Goal: Task Accomplishment & Management: Complete application form

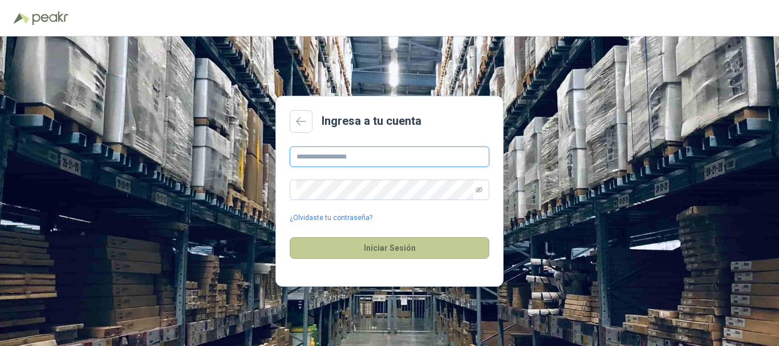
type input "**********"
click at [387, 249] on button "Iniciar Sesión" at bounding box center [390, 248] width 200 height 22
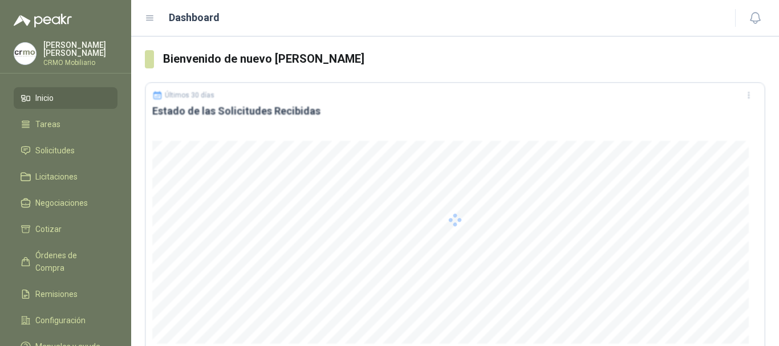
click at [399, 242] on div at bounding box center [455, 220] width 620 height 276
click at [758, 16] on span "1" at bounding box center [762, 10] width 13 height 11
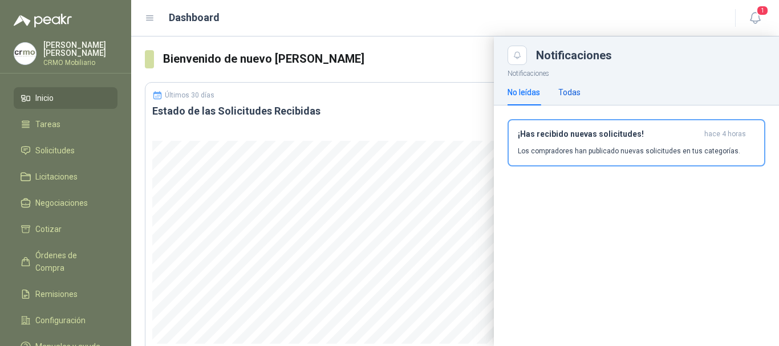
click at [575, 89] on div "Todas" at bounding box center [569, 92] width 22 height 13
click at [515, 92] on div "No leídas" at bounding box center [523, 92] width 32 height 13
click at [584, 91] on div "No leídas Todas" at bounding box center [636, 92] width 258 height 26
click at [574, 90] on div "Todas" at bounding box center [569, 92] width 22 height 13
click at [762, 11] on span "1" at bounding box center [762, 10] width 13 height 11
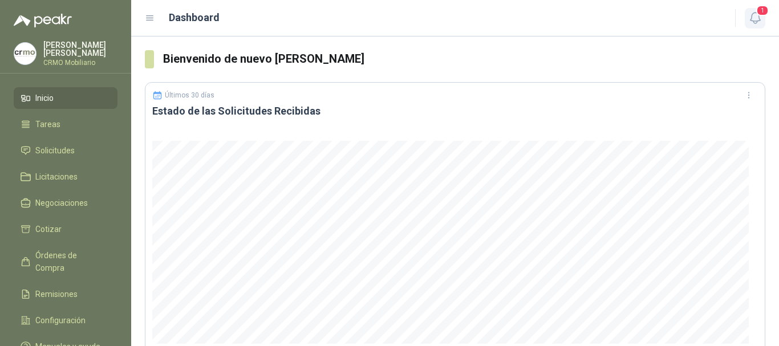
click at [762, 11] on span "1" at bounding box center [762, 10] width 13 height 11
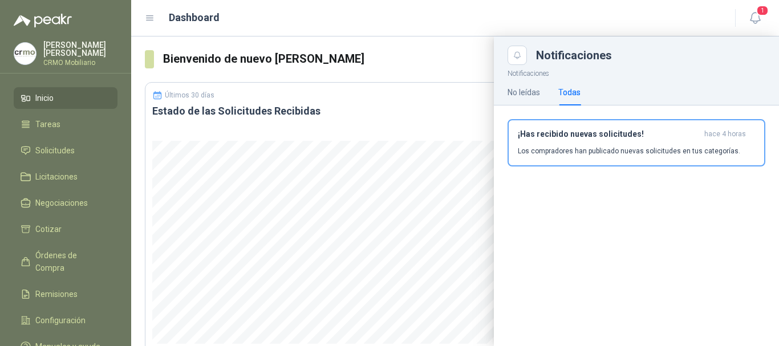
click at [578, 96] on div "Todas" at bounding box center [569, 92] width 22 height 13
click at [521, 93] on div "No leídas" at bounding box center [523, 92] width 32 height 13
click at [39, 146] on span "Solicitudes" at bounding box center [54, 150] width 39 height 13
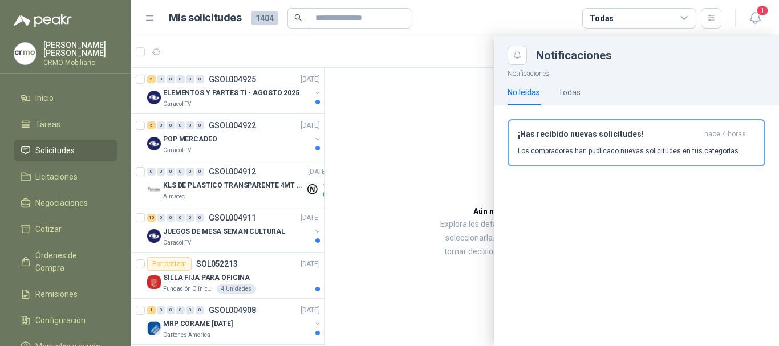
click at [194, 277] on div at bounding box center [455, 191] width 648 height 310
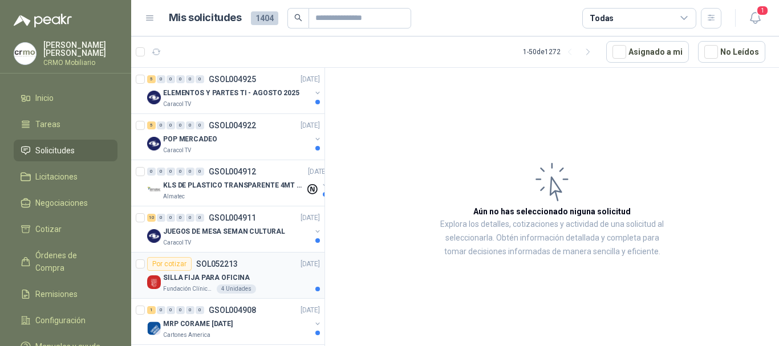
click at [186, 273] on p "SILLA FIJA PARA OFICINA" at bounding box center [206, 278] width 87 height 11
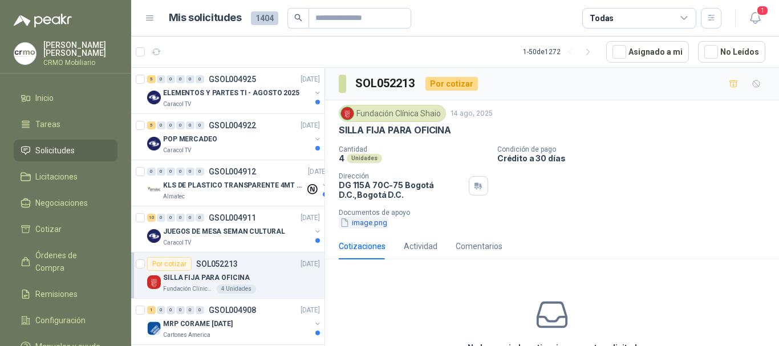
click at [368, 224] on button "image.png" at bounding box center [364, 223] width 50 height 12
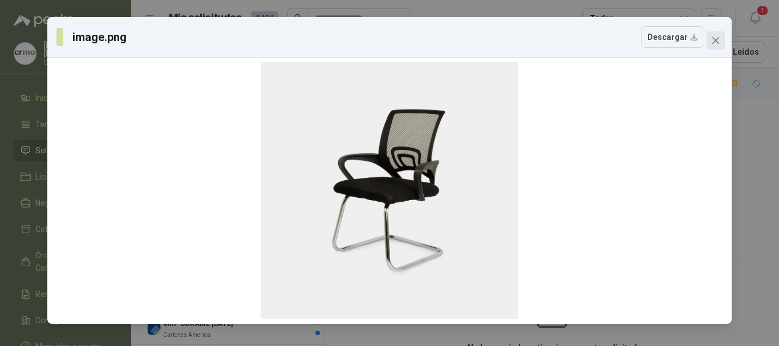
click at [711, 39] on icon "close" at bounding box center [715, 40] width 9 height 9
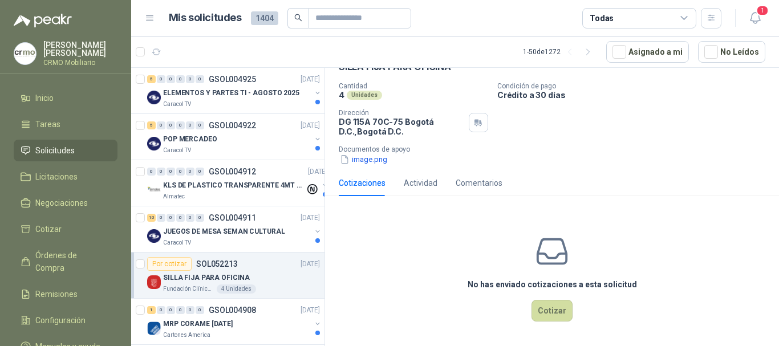
scroll to position [64, 0]
click at [558, 307] on button "Cotizar" at bounding box center [551, 311] width 41 height 22
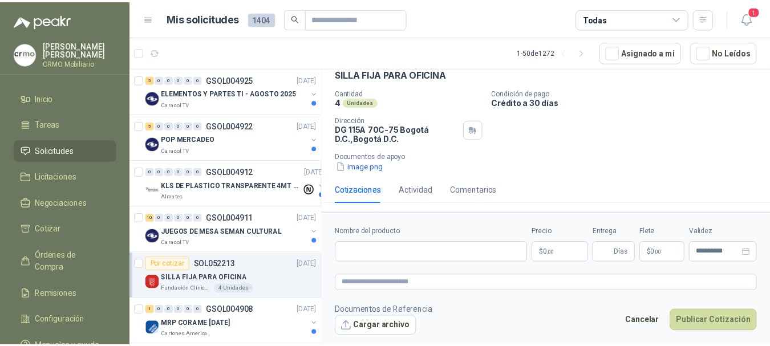
scroll to position [56, 0]
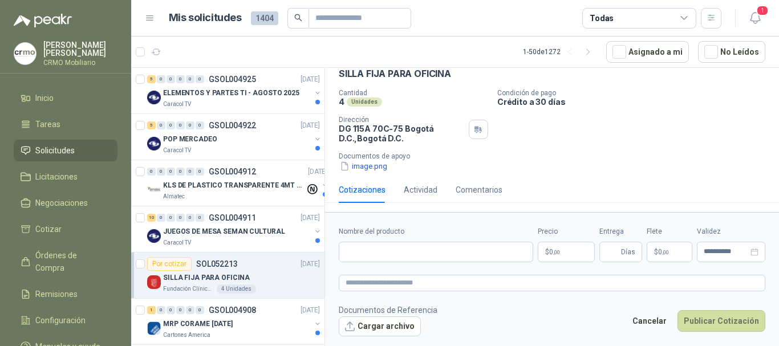
click at [371, 187] on div "Cotizaciones" at bounding box center [362, 190] width 47 height 13
click at [371, 166] on button "image.png" at bounding box center [364, 166] width 50 height 12
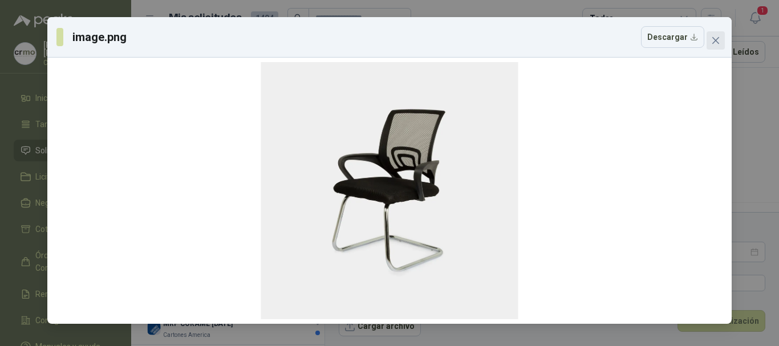
click at [714, 41] on icon "close" at bounding box center [715, 40] width 9 height 9
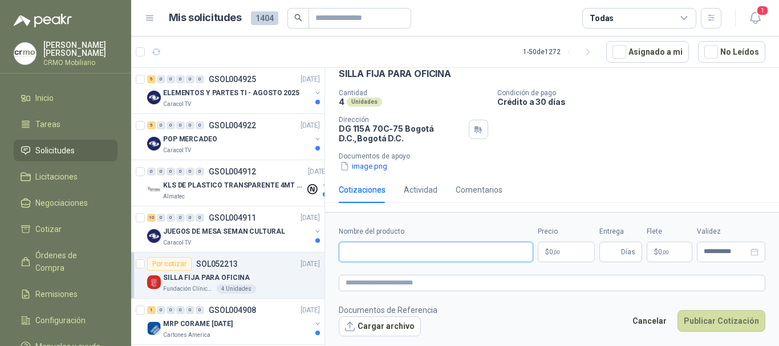
click at [407, 247] on input "Nombre del producto" at bounding box center [436, 252] width 194 height 21
type input "*"
type input "**********"
click at [369, 163] on button "image.png" at bounding box center [364, 166] width 50 height 12
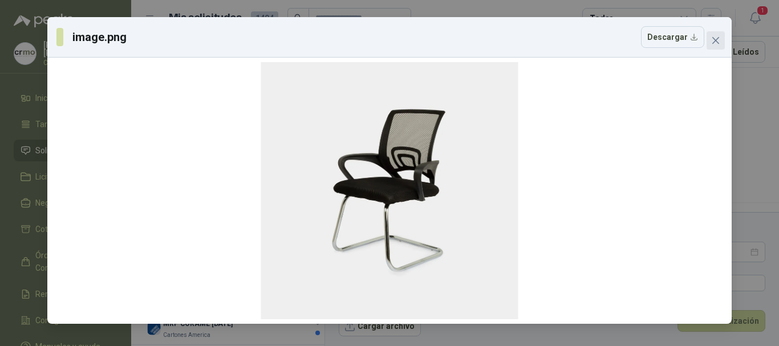
click at [718, 38] on icon "close" at bounding box center [715, 40] width 7 height 7
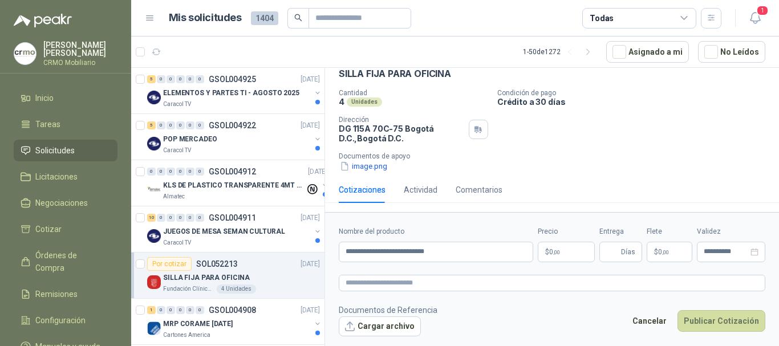
click at [564, 250] on body "[PERSON_NAME] CRMO Mobiliario Inicio Tareas Solicitudes Licitaciones Negociacio…" at bounding box center [389, 173] width 779 height 346
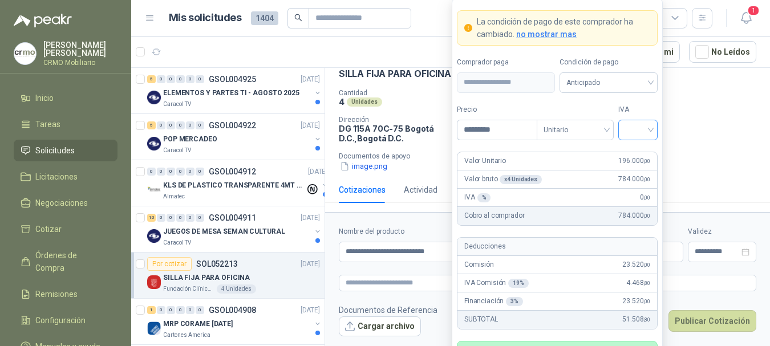
click at [651, 127] on div at bounding box center [637, 130] width 39 height 21
type input "*********"
click at [636, 154] on div "19%" at bounding box center [637, 153] width 21 height 13
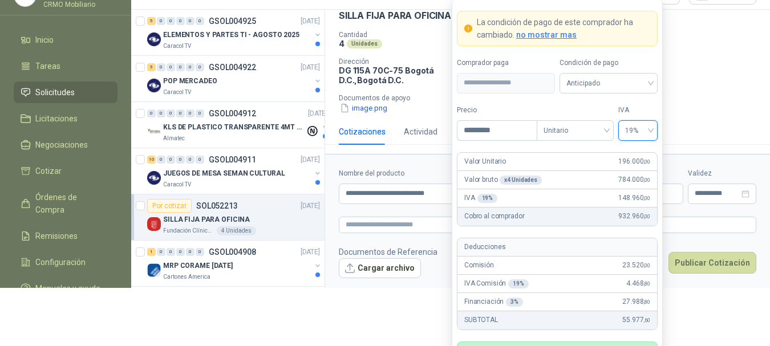
scroll to position [109, 0]
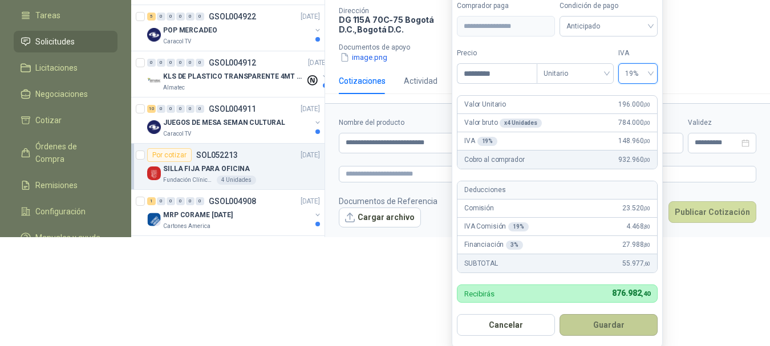
click at [638, 329] on button "Guardar" at bounding box center [608, 325] width 98 height 22
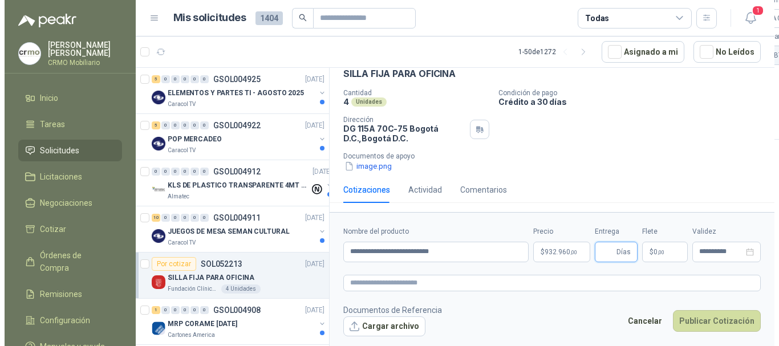
scroll to position [0, 0]
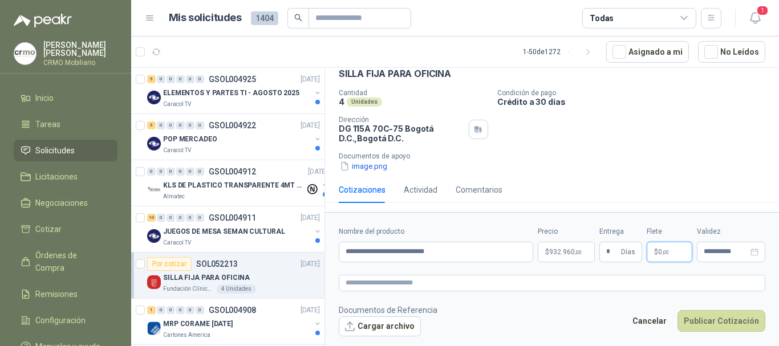
click at [665, 252] on span ",00" at bounding box center [665, 252] width 7 height 6
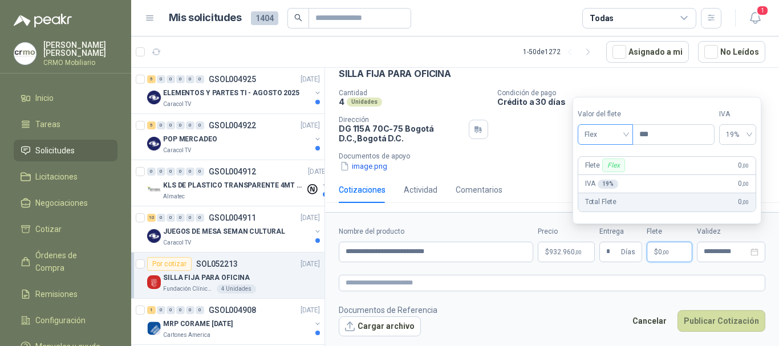
click at [615, 133] on span "Flex" at bounding box center [605, 134] width 42 height 17
click at [603, 175] on div "Incluido" at bounding box center [606, 176] width 39 height 13
click at [585, 306] on footer "Documentos de Referencia Cargar archivo Cancelar Publicar Cotización" at bounding box center [552, 320] width 426 height 33
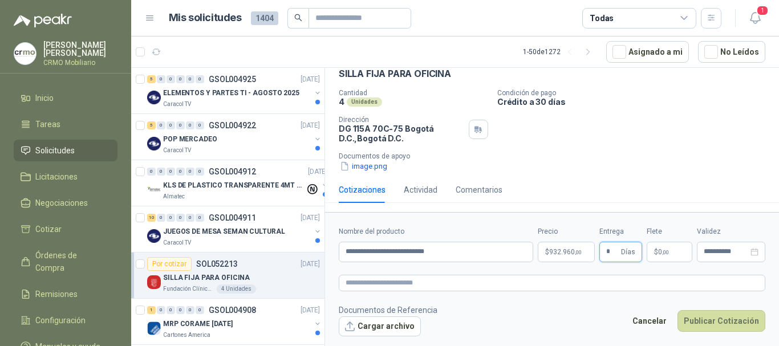
click at [615, 251] on input "*" at bounding box center [612, 251] width 13 height 19
type input "*"
click at [559, 310] on footer "Documentos de Referencia Cargar archivo Cancelar Publicar Cotización" at bounding box center [552, 320] width 426 height 33
click at [421, 279] on textarea at bounding box center [552, 283] width 426 height 17
type textarea "*"
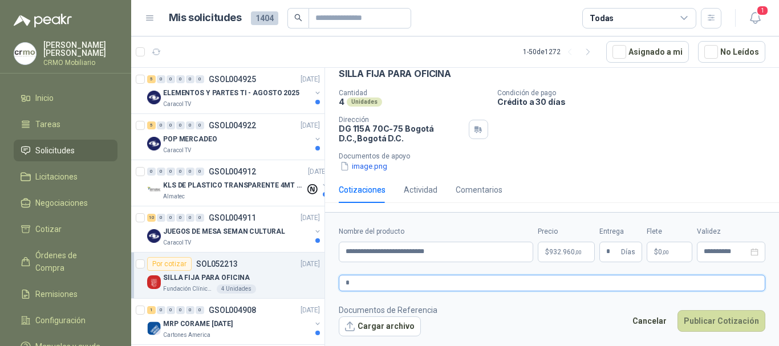
type textarea "**"
type textarea "***"
type textarea "****"
type textarea "*****"
type textarea "******"
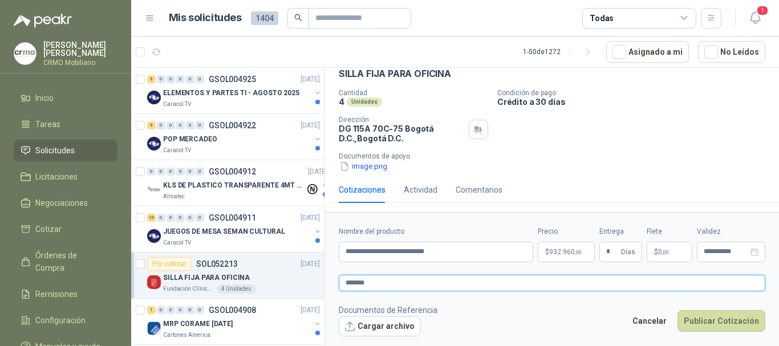
type textarea "********"
type textarea "**********"
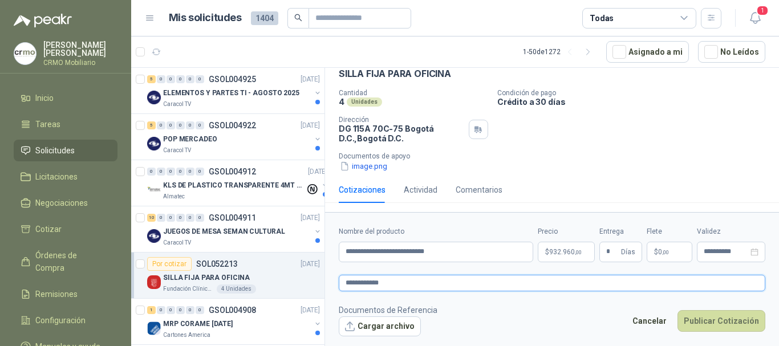
type textarea "**********"
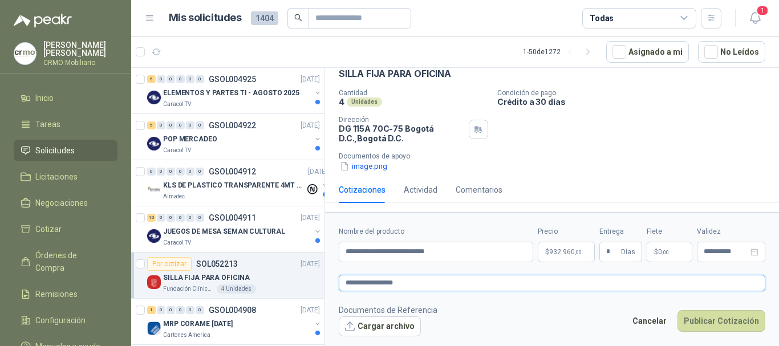
type textarea "**********"
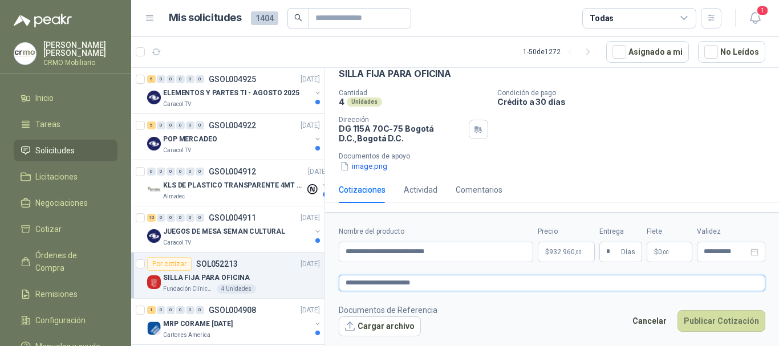
type textarea "**********"
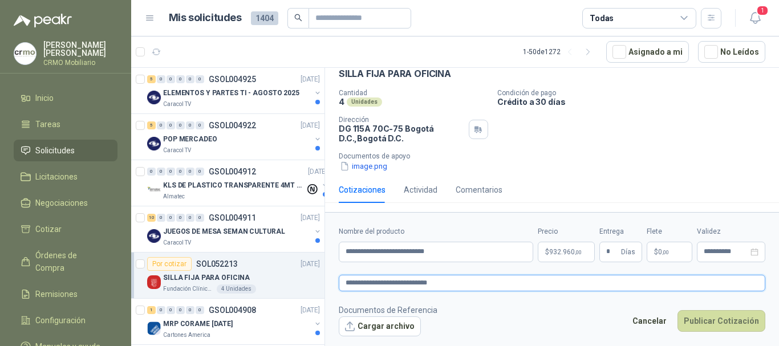
type textarea "**********"
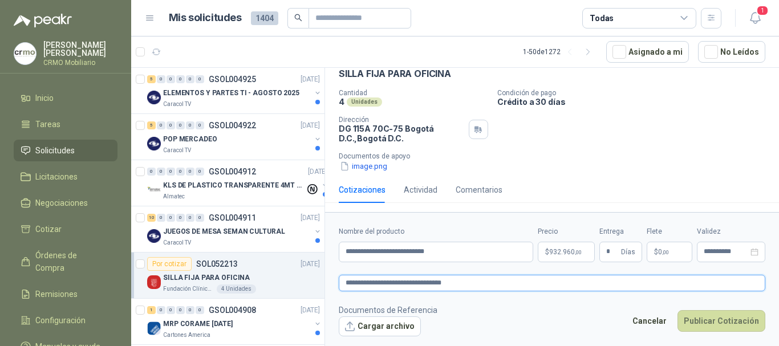
type textarea "**********"
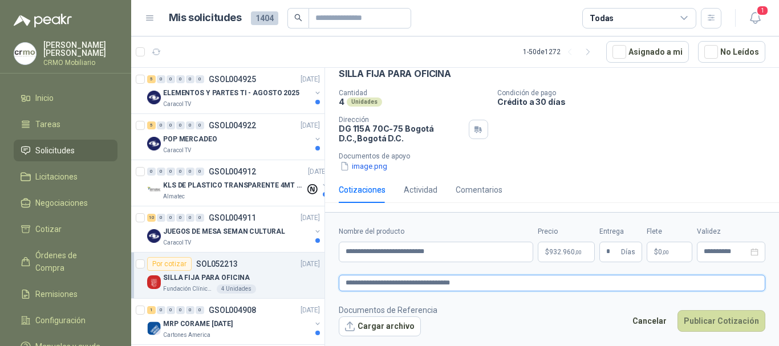
type textarea "**********"
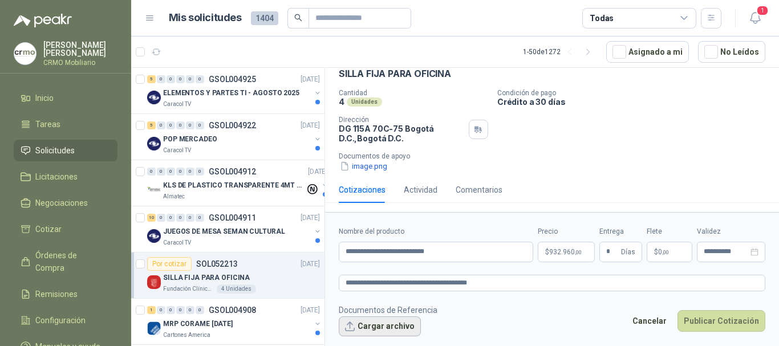
click at [402, 323] on button "Cargar archivo" at bounding box center [380, 326] width 82 height 21
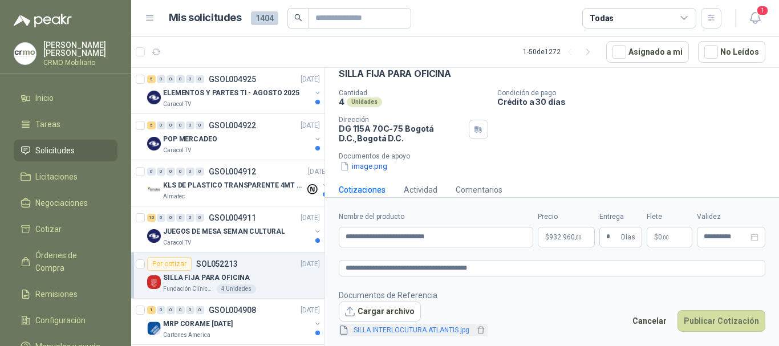
click at [434, 326] on link "SILLA INTERLOCUTURA ATLANTIS.jpg" at bounding box center [411, 330] width 125 height 11
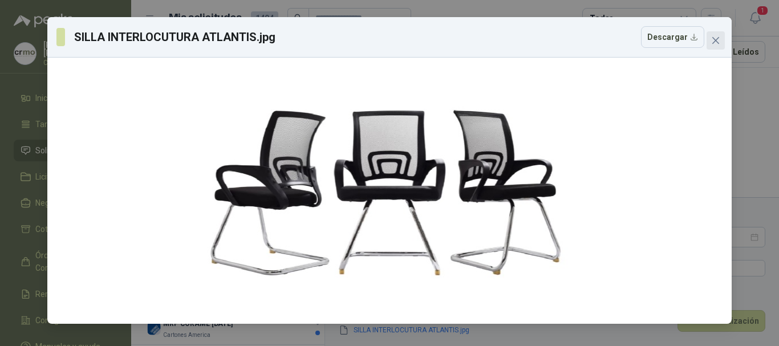
click at [718, 42] on icon "close" at bounding box center [715, 40] width 7 height 7
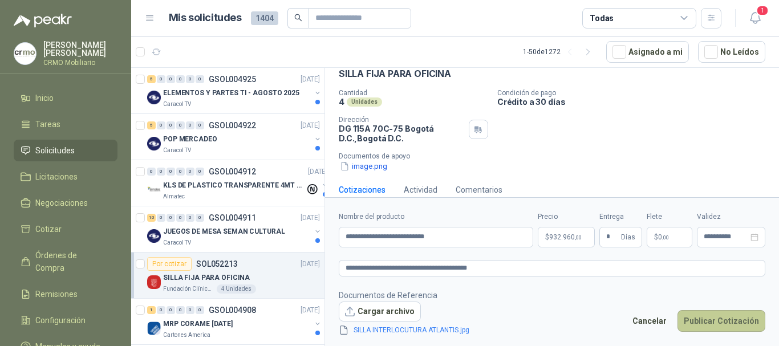
click at [731, 322] on button "Publicar Cotización" at bounding box center [721, 321] width 88 height 22
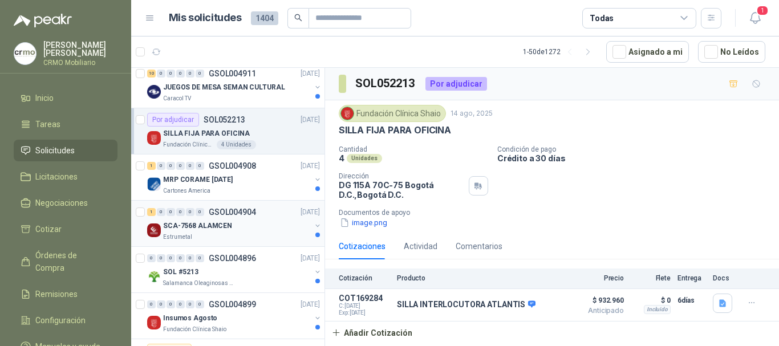
scroll to position [171, 0]
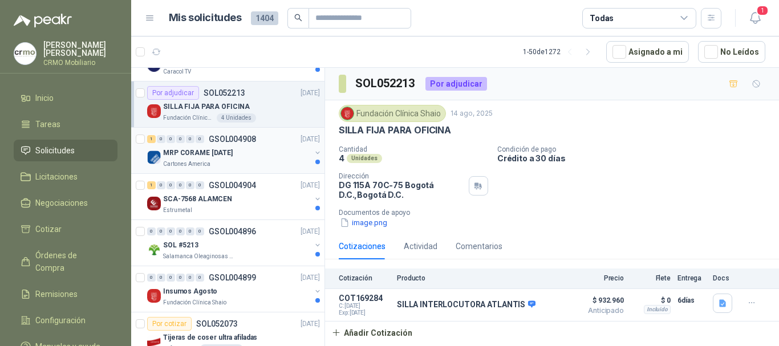
click at [213, 156] on p "MRP CORAME [DATE]" at bounding box center [198, 153] width 70 height 11
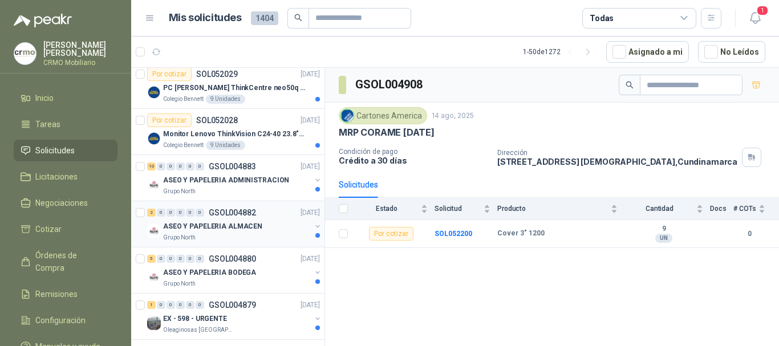
scroll to position [570, 0]
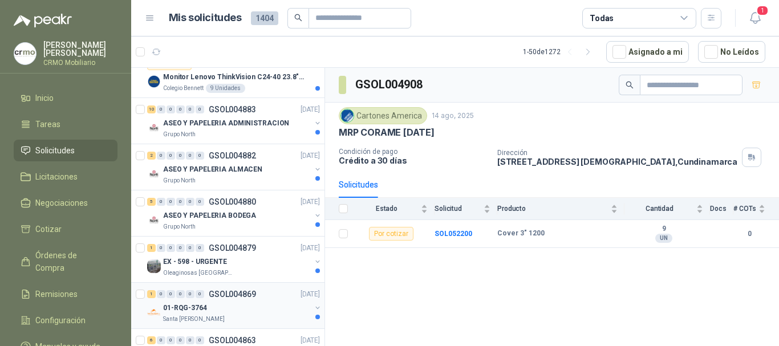
click at [222, 314] on div "01-RQG-3764" at bounding box center [237, 308] width 148 height 14
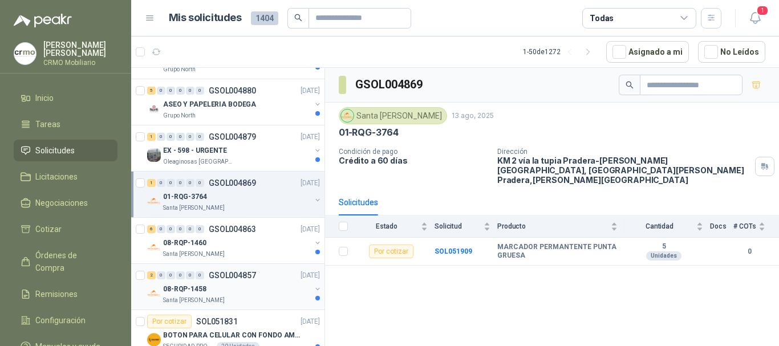
scroll to position [684, 0]
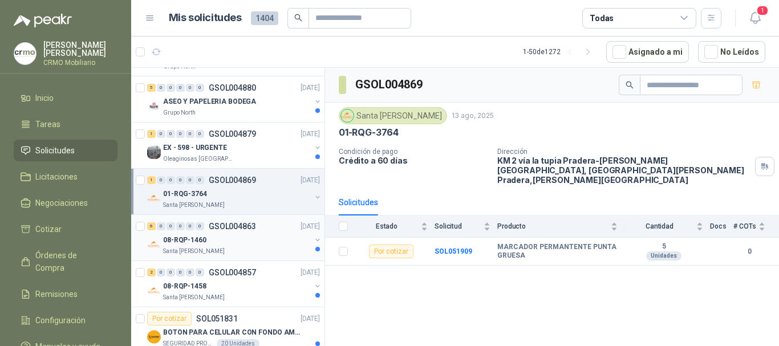
click at [203, 240] on p "08-RQP-1460" at bounding box center [184, 240] width 43 height 11
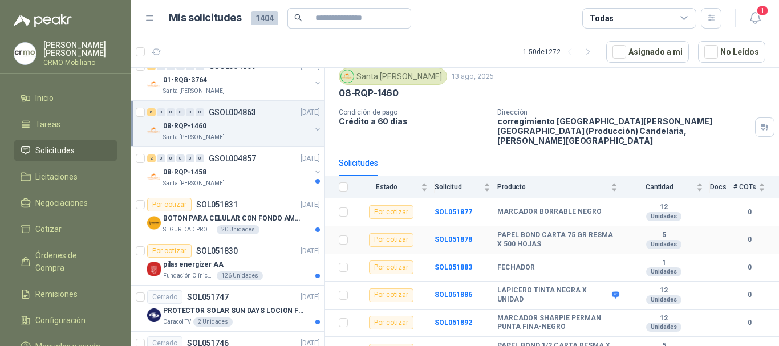
scroll to position [44, 0]
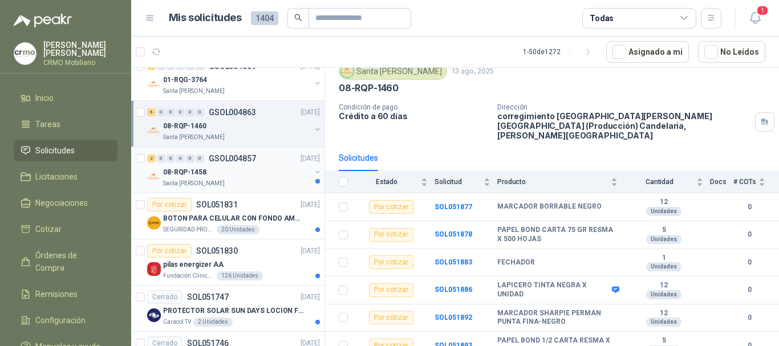
click at [230, 179] on div "Santa [PERSON_NAME]" at bounding box center [237, 183] width 148 height 9
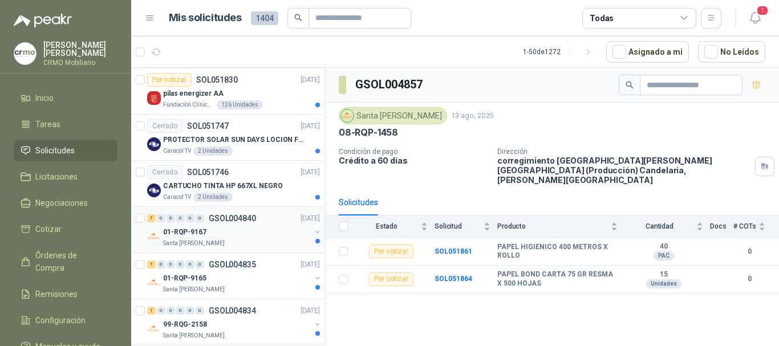
scroll to position [1026, 0]
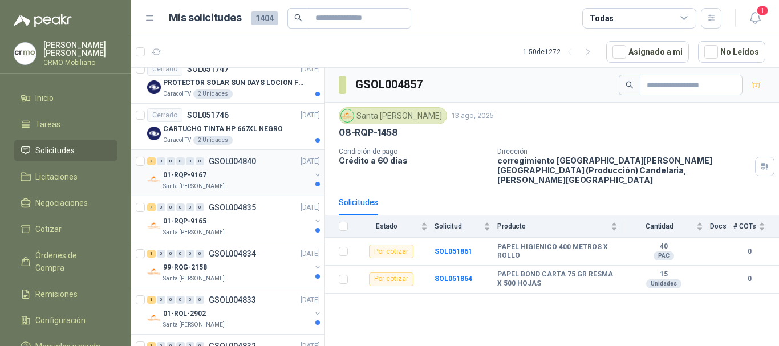
click at [230, 180] on div "01-RQP-9167" at bounding box center [237, 175] width 148 height 14
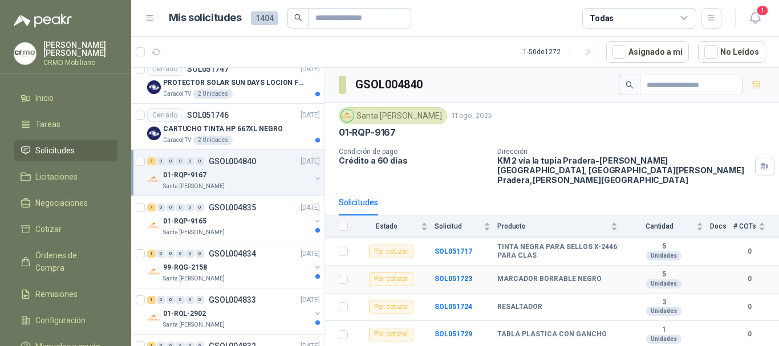
scroll to position [72, 0]
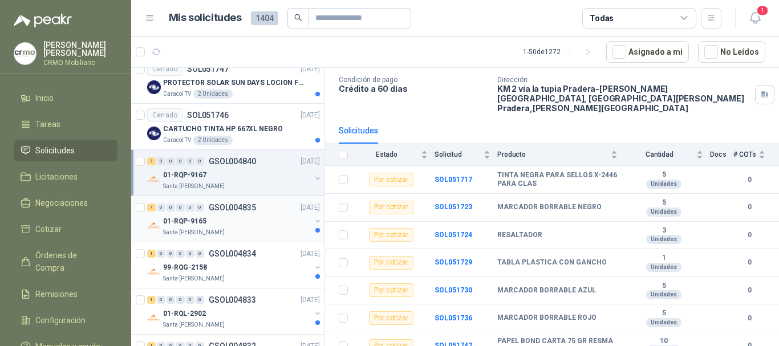
click at [244, 225] on div "01-RQP-9165" at bounding box center [237, 221] width 148 height 14
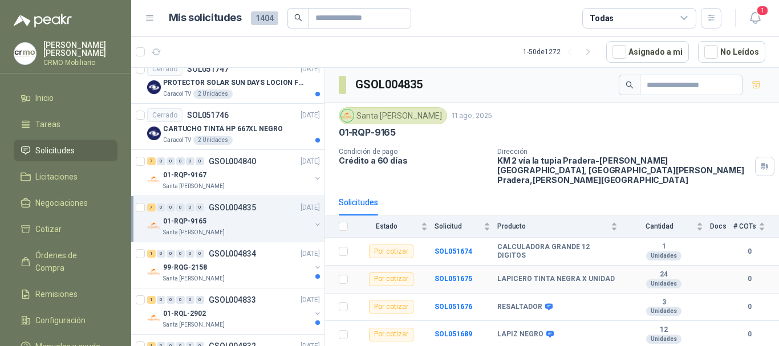
scroll to position [72, 0]
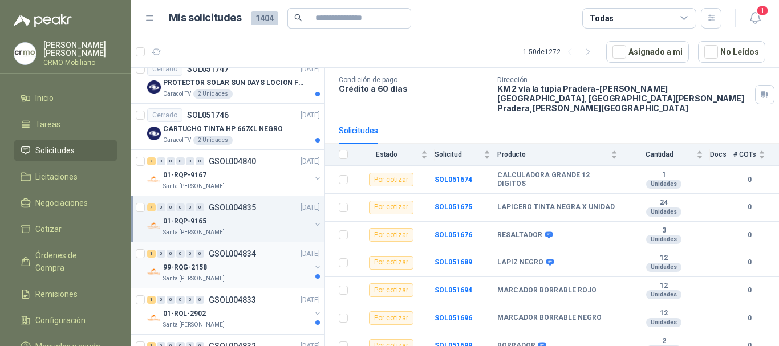
click at [222, 255] on p "GSOL004834" at bounding box center [232, 254] width 47 height 8
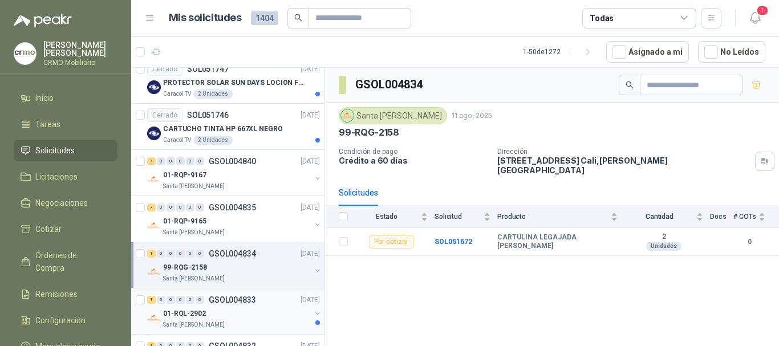
click at [229, 306] on div "1 0 0 0 0 0 GSOL004833 [DATE]" at bounding box center [234, 300] width 175 height 14
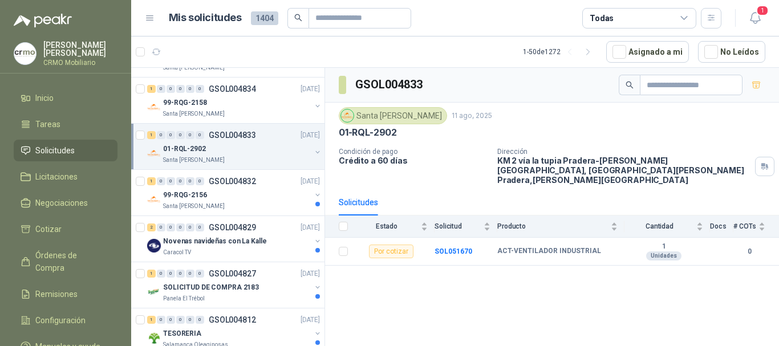
scroll to position [1197, 0]
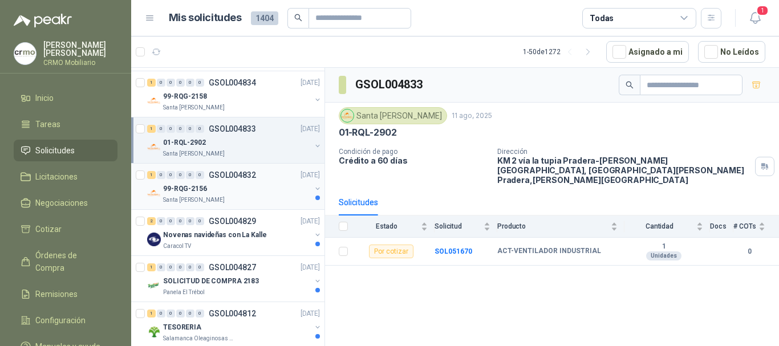
click at [238, 182] on div "99-RQG-2156" at bounding box center [237, 189] width 148 height 14
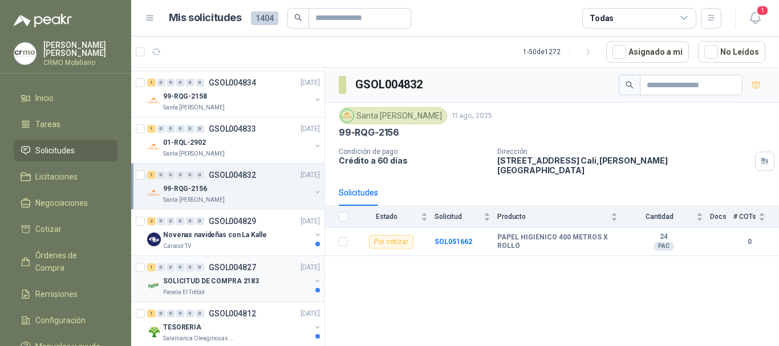
click at [226, 279] on p "SOLICITUD DE COMPRA 2183" at bounding box center [211, 281] width 96 height 11
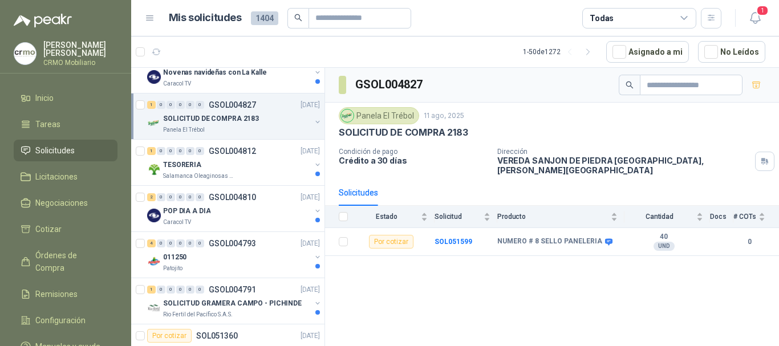
scroll to position [1368, 0]
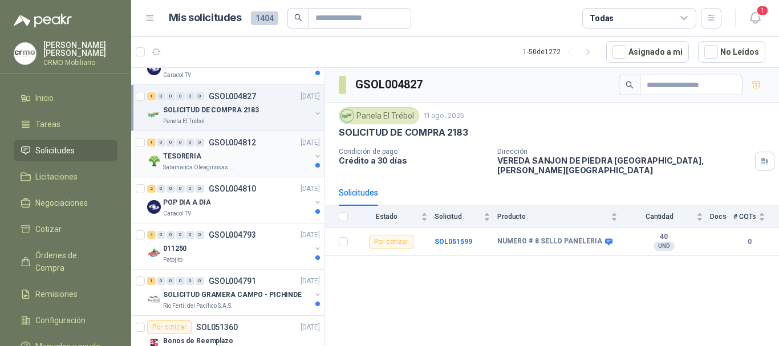
click at [234, 151] on div "TESORERIA" at bounding box center [237, 156] width 148 height 14
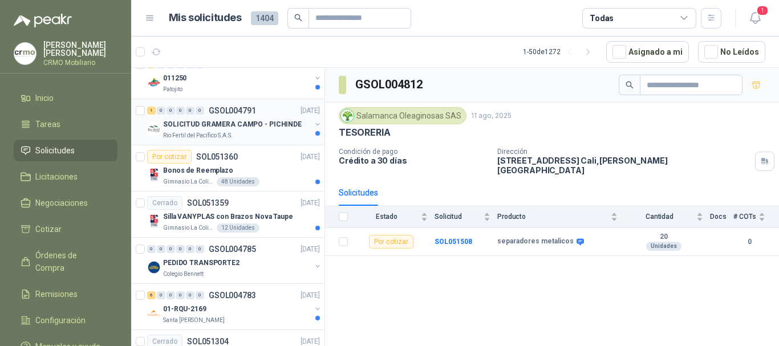
scroll to position [1539, 0]
click at [218, 202] on p "SOL051359" at bounding box center [208, 202] width 42 height 8
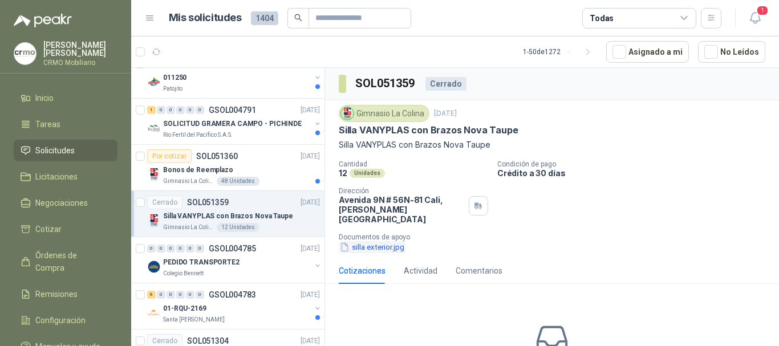
click at [360, 241] on button "silla exterior.jpg" at bounding box center [372, 247] width 67 height 12
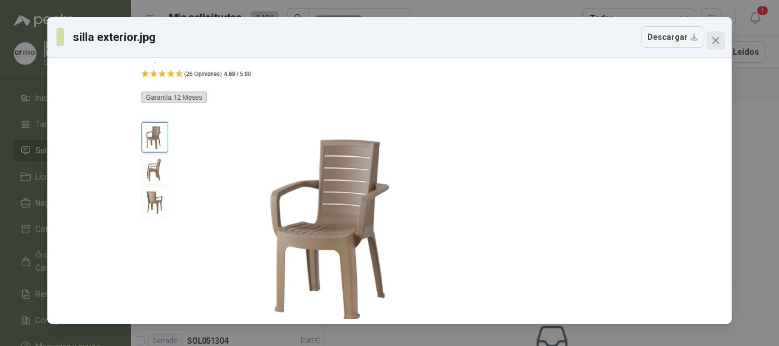
drag, startPoint x: 714, startPoint y: 36, endPoint x: 688, endPoint y: 77, distance: 48.2
click at [714, 38] on icon "close" at bounding box center [715, 40] width 9 height 9
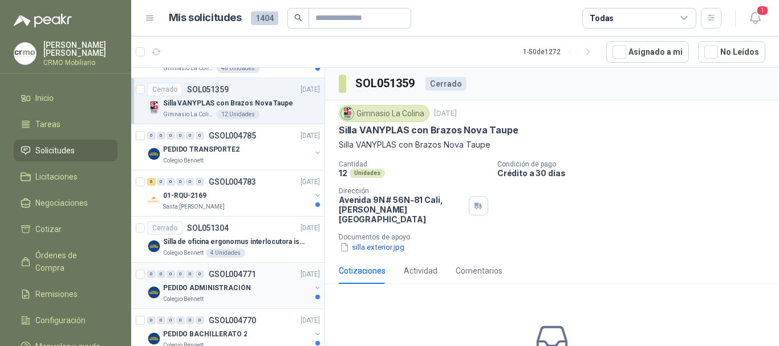
scroll to position [1653, 0]
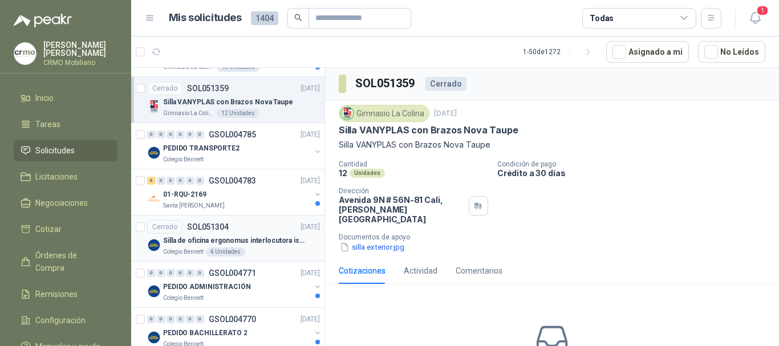
click at [265, 239] on p "Silla de oficina ergonomus interlocutora isósceles azul" at bounding box center [234, 240] width 142 height 11
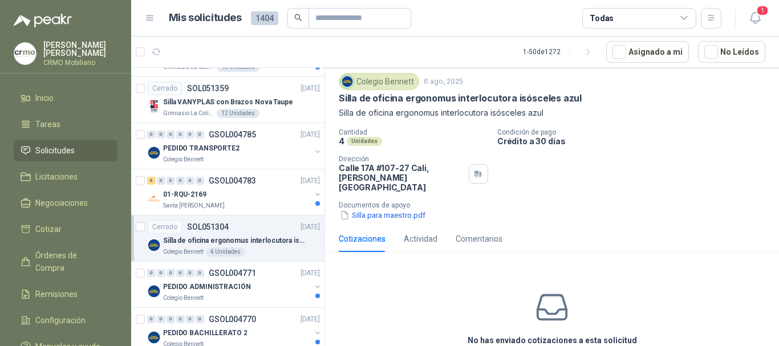
scroll to position [47, 0]
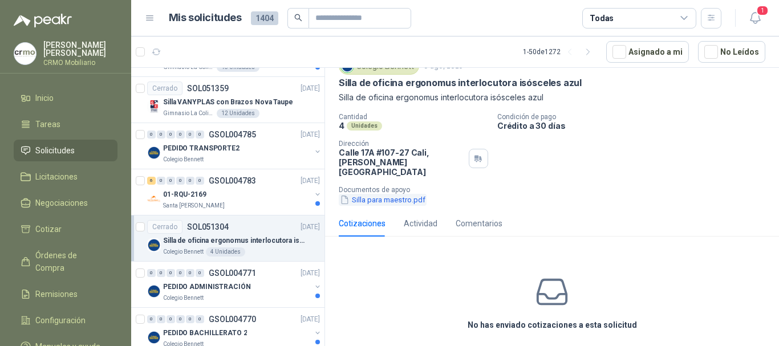
click at [396, 194] on button "Silla para maestro.pdf" at bounding box center [383, 200] width 88 height 12
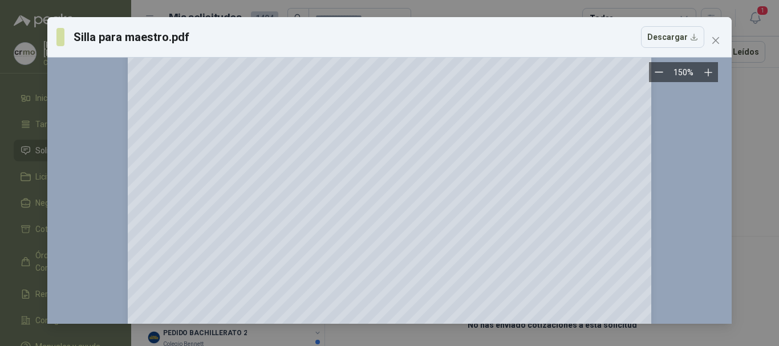
scroll to position [0, 0]
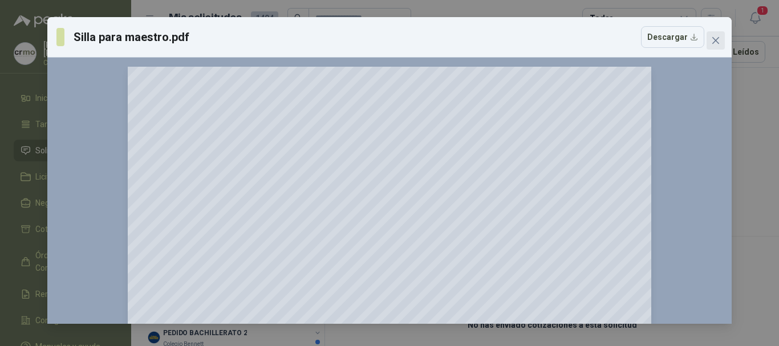
click at [715, 39] on icon "close" at bounding box center [715, 40] width 9 height 9
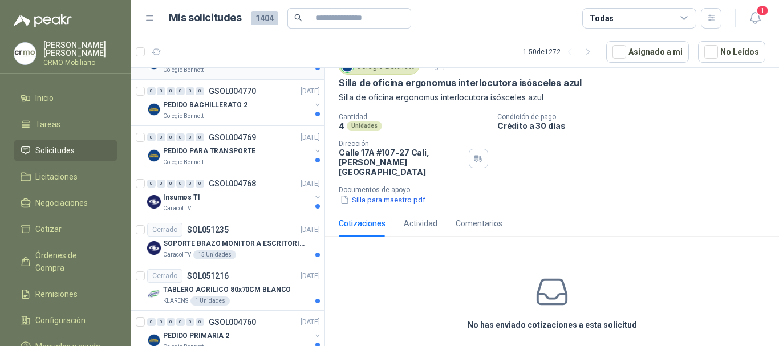
scroll to position [1938, 0]
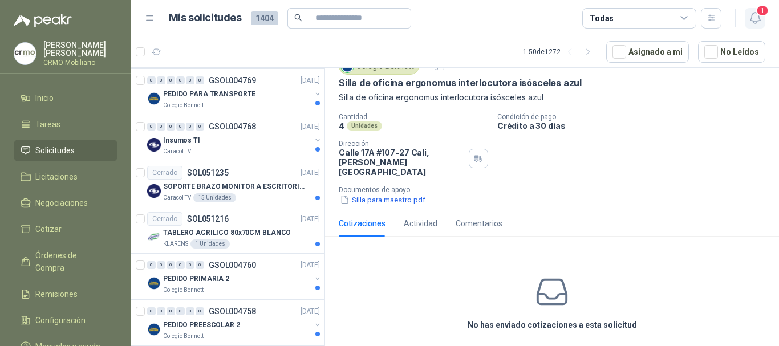
click at [759, 13] on span "1" at bounding box center [762, 10] width 13 height 11
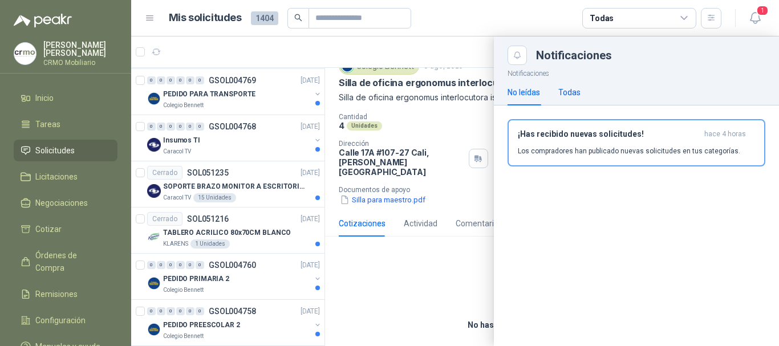
click at [567, 93] on div "Todas" at bounding box center [569, 92] width 22 height 13
click at [517, 93] on div "No leídas" at bounding box center [523, 92] width 32 height 13
click at [572, 95] on div "Todas" at bounding box center [569, 92] width 22 height 13
click at [600, 208] on div "Notificaciones No leídas Todas ¡Has recibido nuevas solicitudes! hace 4 horas L…" at bounding box center [636, 205] width 285 height 281
click at [769, 13] on header "Mis solicitudes 1404 Todas 1" at bounding box center [455, 18] width 648 height 36
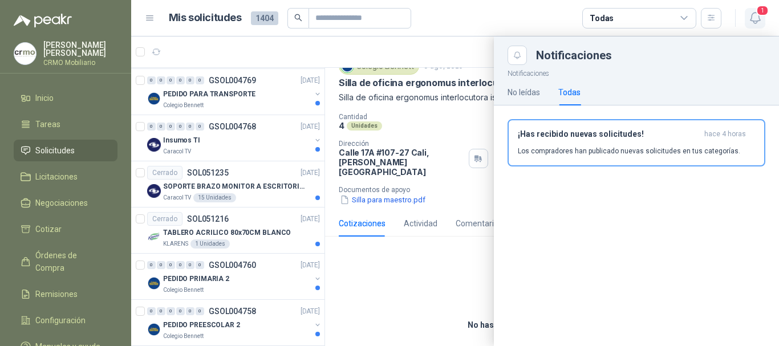
click at [758, 18] on icon "button" at bounding box center [755, 18] width 10 height 11
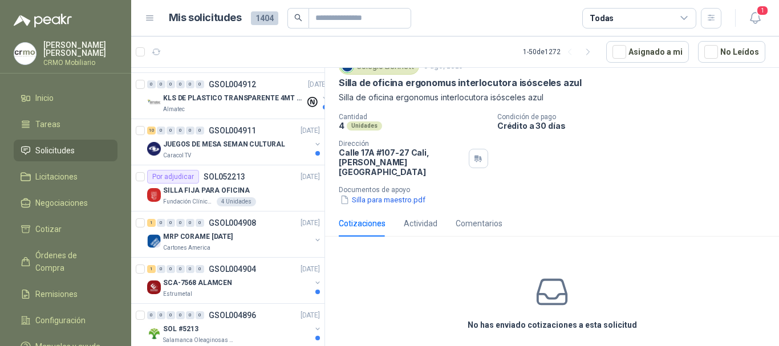
scroll to position [0, 0]
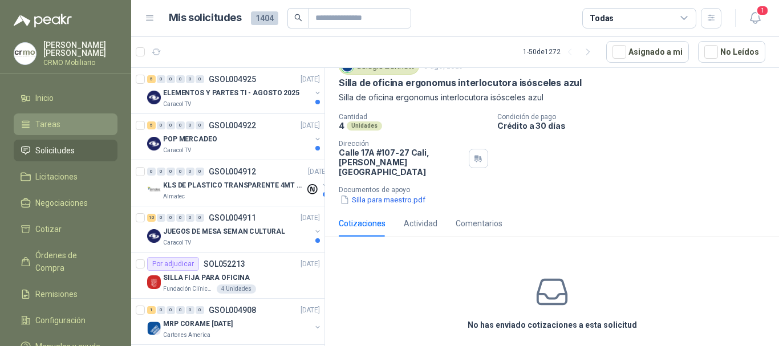
click at [60, 119] on li "Tareas" at bounding box center [66, 124] width 90 height 13
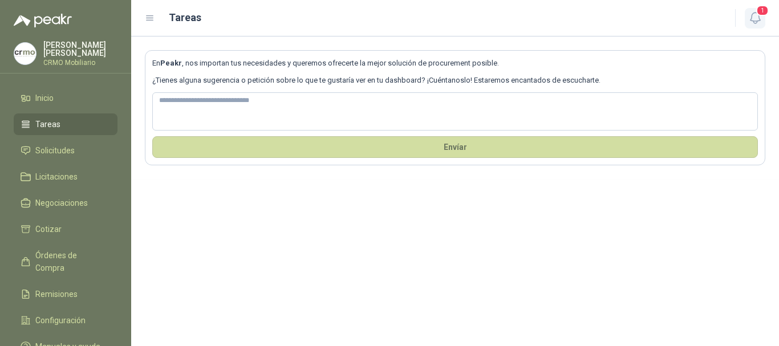
click at [758, 19] on icon "button" at bounding box center [755, 18] width 14 height 14
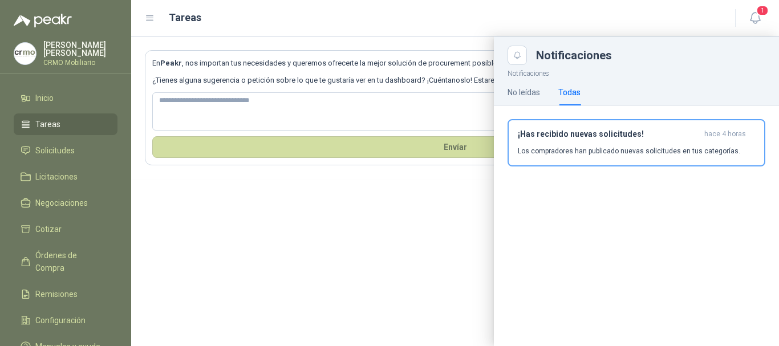
click at [405, 182] on div at bounding box center [455, 191] width 648 height 310
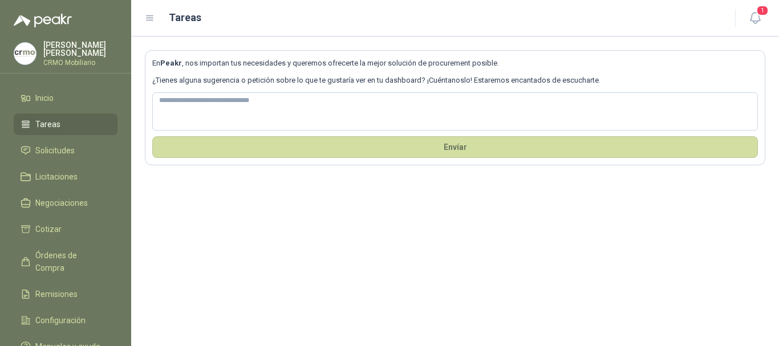
click at [48, 46] on p "[PERSON_NAME]" at bounding box center [80, 49] width 74 height 16
click at [485, 267] on div "En Peakr , nos importan tus necesidades y queremos ofrecerte la mejor solución …" at bounding box center [455, 191] width 648 height 310
click at [26, 50] on img at bounding box center [25, 54] width 22 height 22
click at [471, 223] on div "En Peakr , nos importan tus necesidades y queremos ofrecerte la mejor solución …" at bounding box center [455, 191] width 648 height 310
click at [50, 98] on span "Inicio" at bounding box center [44, 98] width 18 height 13
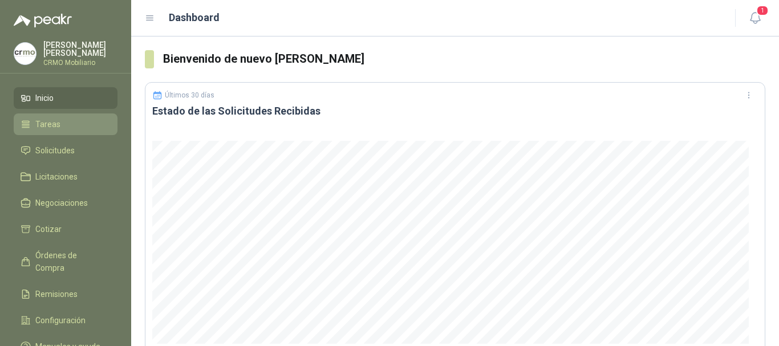
click at [77, 123] on li "Tareas" at bounding box center [66, 124] width 90 height 13
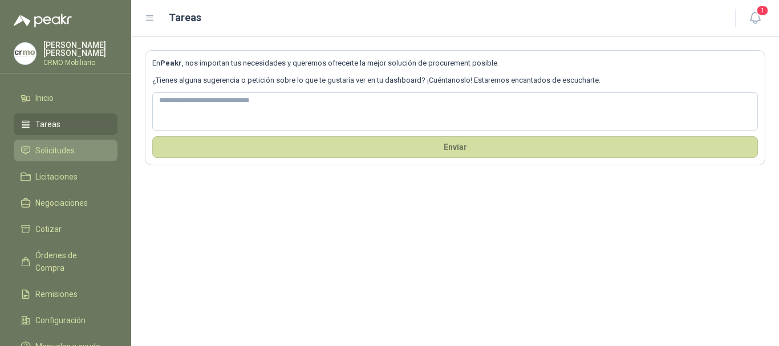
click at [47, 144] on span "Solicitudes" at bounding box center [54, 150] width 39 height 13
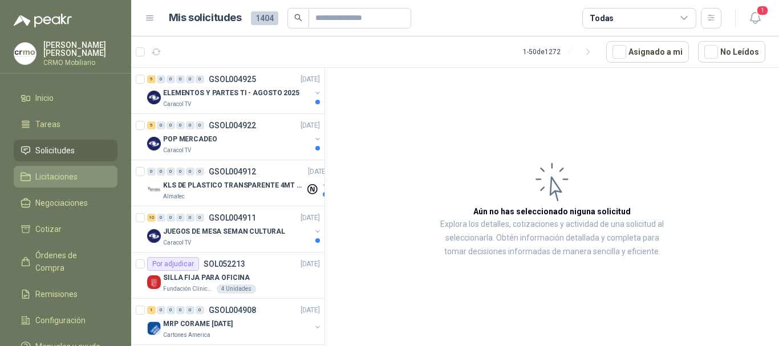
click at [51, 174] on span "Licitaciones" at bounding box center [56, 176] width 42 height 13
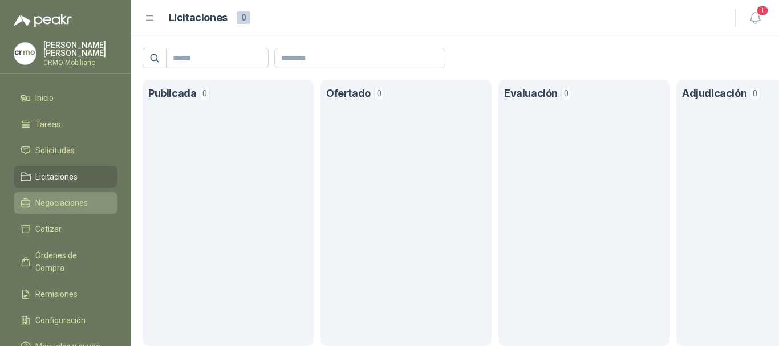
click at [79, 199] on span "Negociaciones" at bounding box center [61, 203] width 52 height 13
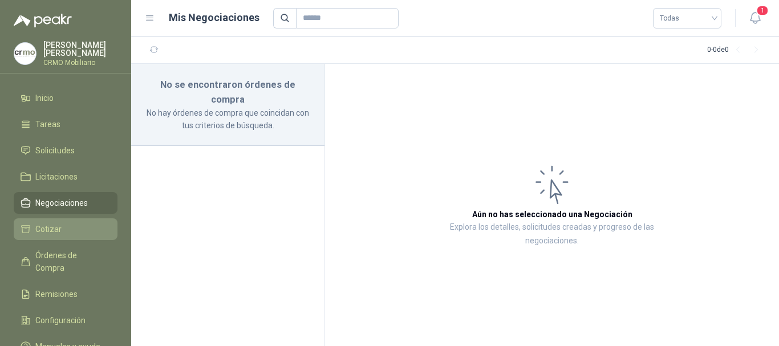
click at [48, 226] on span "Cotizar" at bounding box center [48, 229] width 26 height 13
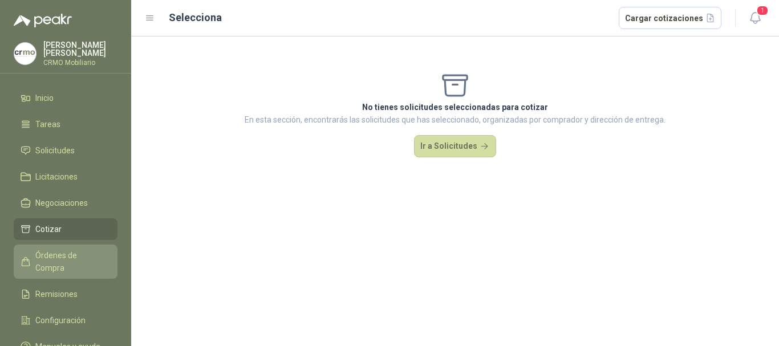
click at [60, 253] on span "Órdenes de Compra" at bounding box center [70, 261] width 71 height 25
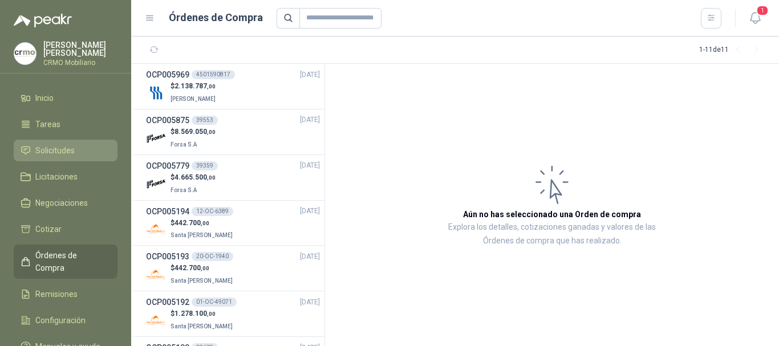
click at [50, 144] on span "Solicitudes" at bounding box center [54, 150] width 39 height 13
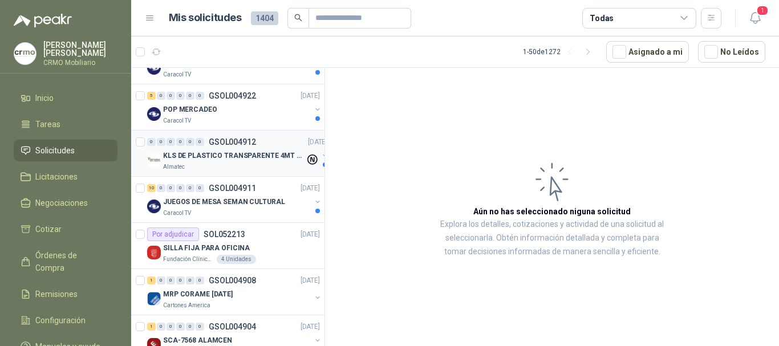
scroll to position [57, 0]
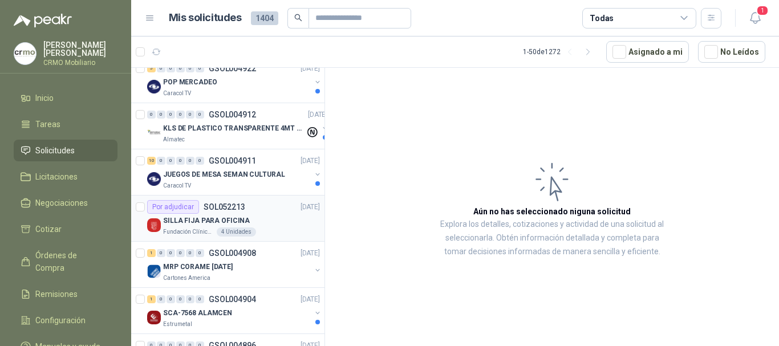
click at [234, 216] on p "SILLA FIJA PARA OFICINA" at bounding box center [206, 221] width 87 height 11
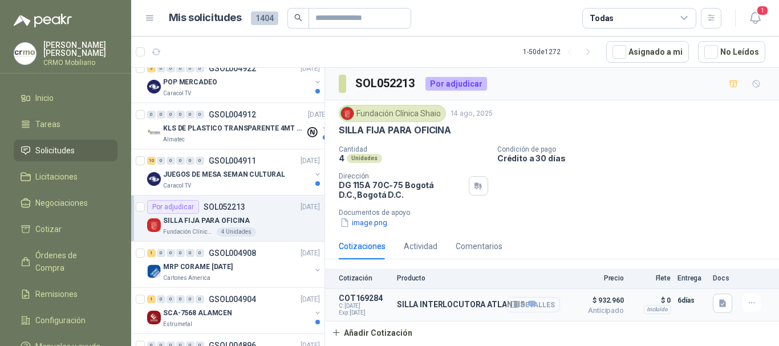
click at [536, 302] on button "Detalles" at bounding box center [533, 304] width 54 height 15
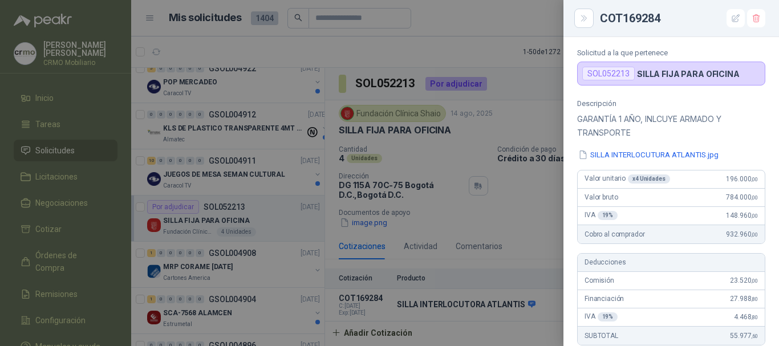
scroll to position [114, 0]
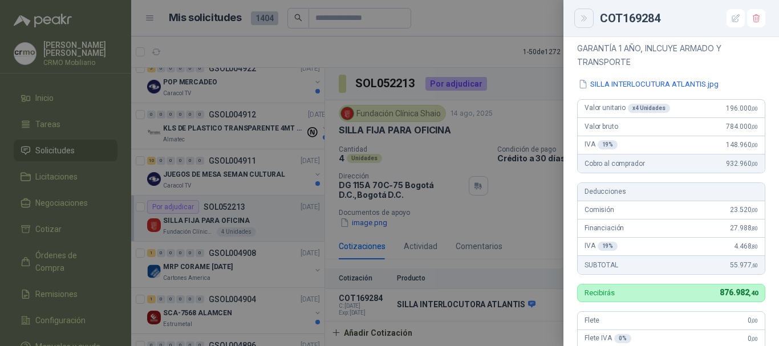
click at [588, 16] on button "Close" at bounding box center [583, 18] width 19 height 19
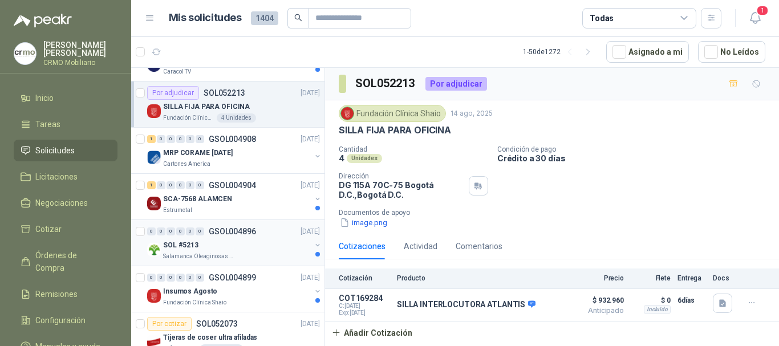
scroll to position [0, 0]
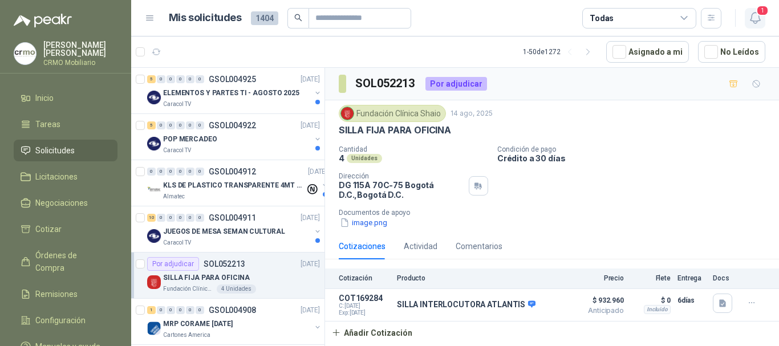
click at [762, 14] on span "1" at bounding box center [762, 10] width 13 height 11
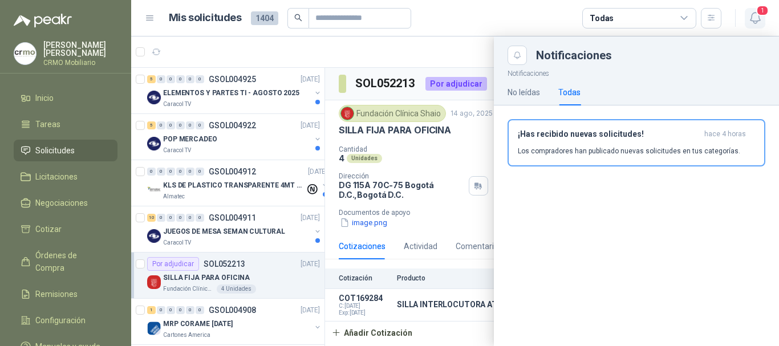
click at [758, 18] on icon "button" at bounding box center [755, 18] width 10 height 11
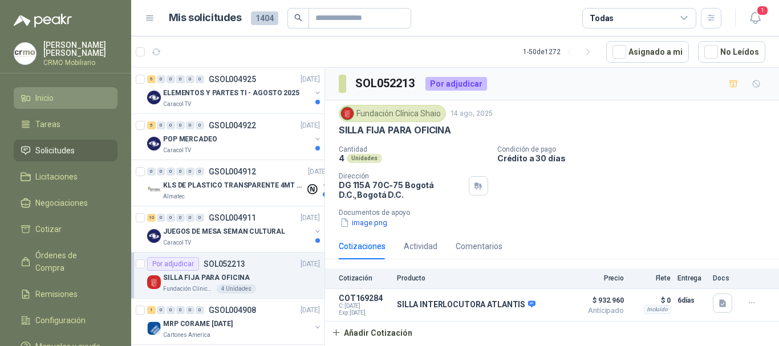
click at [49, 96] on span "Inicio" at bounding box center [44, 98] width 18 height 13
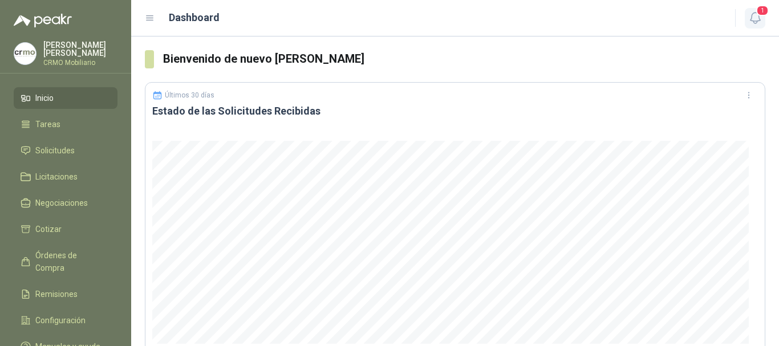
click at [755, 13] on icon "button" at bounding box center [755, 18] width 10 height 11
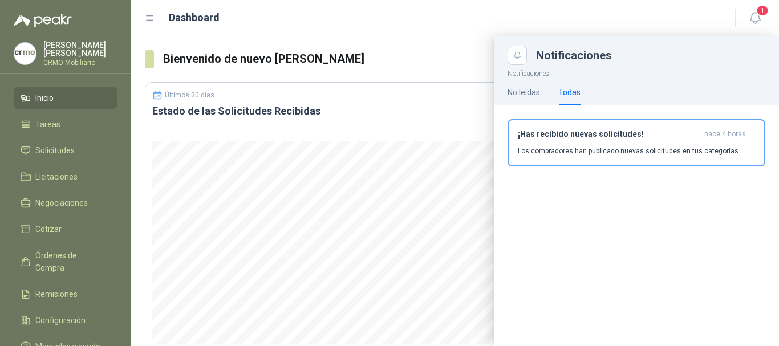
click at [499, 2] on header "Dashboard 1" at bounding box center [455, 18] width 648 height 36
click at [560, 4] on header "Dashboard 1" at bounding box center [455, 18] width 648 height 36
click at [761, 16] on span "1" at bounding box center [762, 10] width 13 height 11
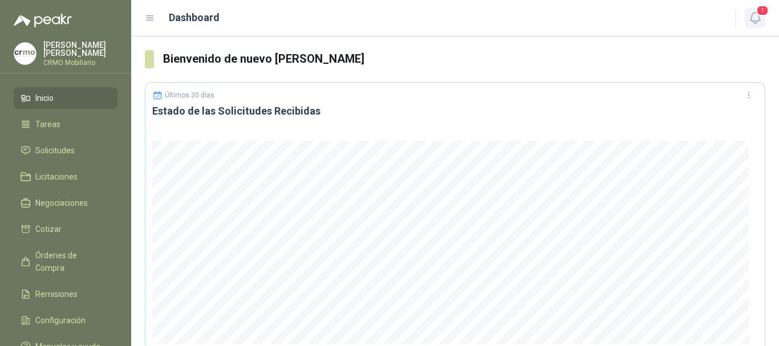
click at [752, 15] on icon "button" at bounding box center [755, 18] width 14 height 14
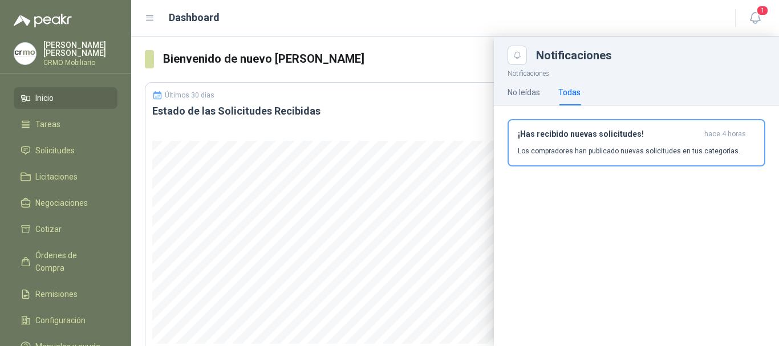
drag, startPoint x: 761, startPoint y: 17, endPoint x: 616, endPoint y: 2, distance: 144.9
click at [758, 17] on button "1" at bounding box center [755, 18] width 21 height 21
